Goal: Transaction & Acquisition: Purchase product/service

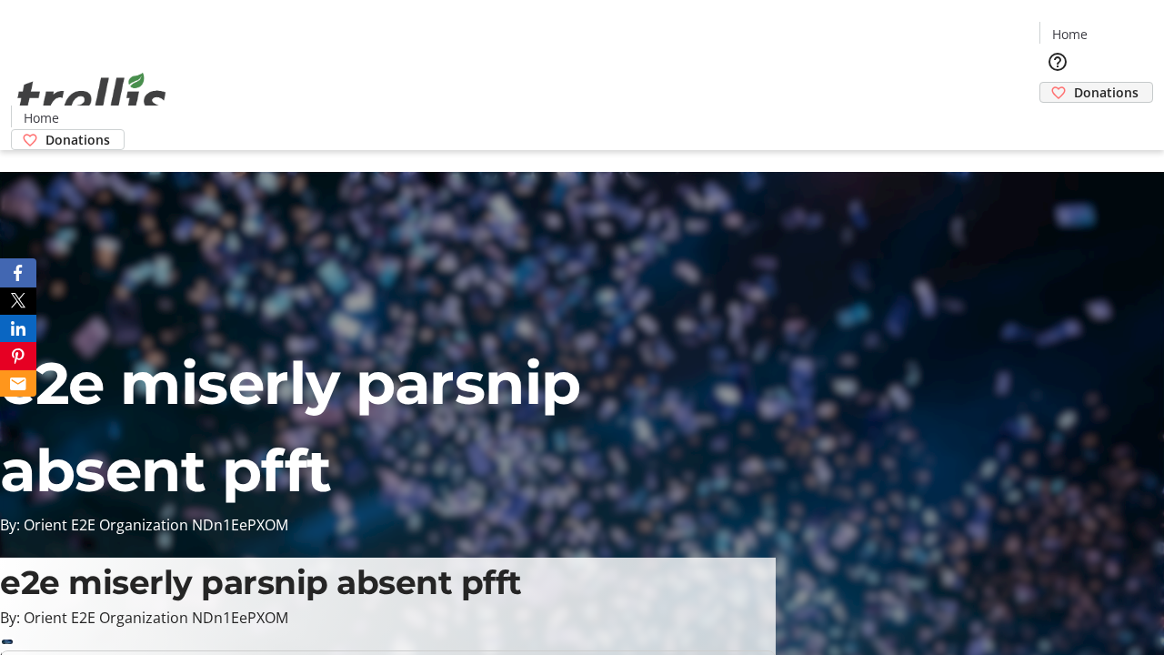
click at [1074, 83] on span "Donations" at bounding box center [1106, 92] width 65 height 19
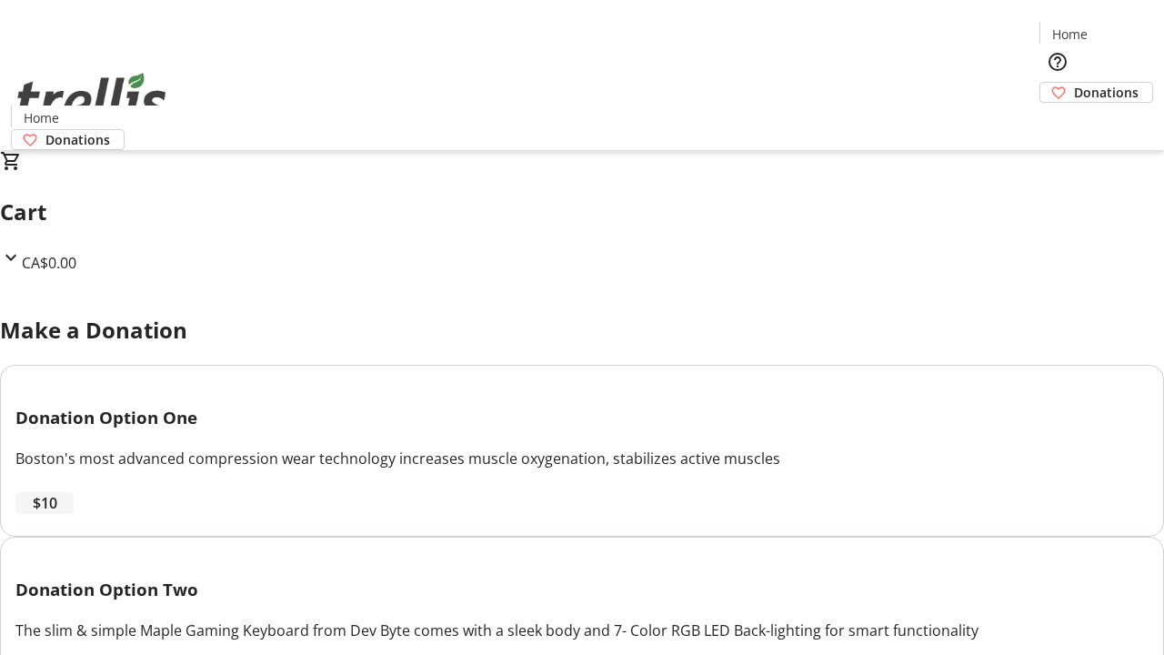
click at [57, 514] on span "$10" at bounding box center [45, 503] width 25 height 22
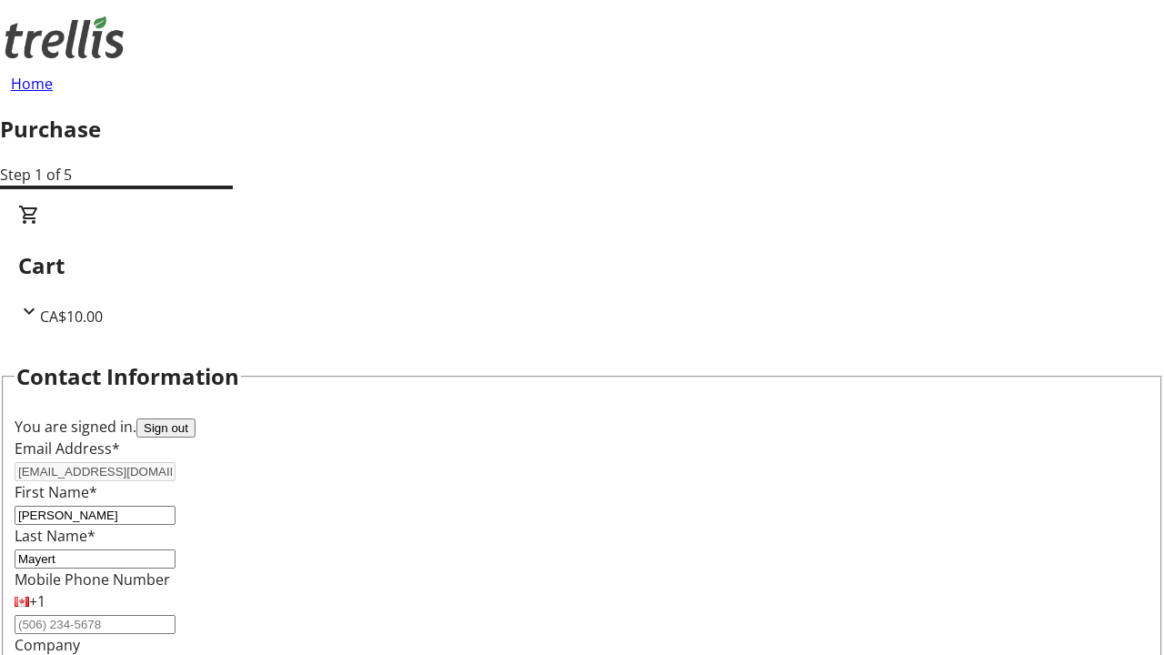
select select "CA"
select select "BC"
type input "Kelowna"
type input "V1Y 0C2"
